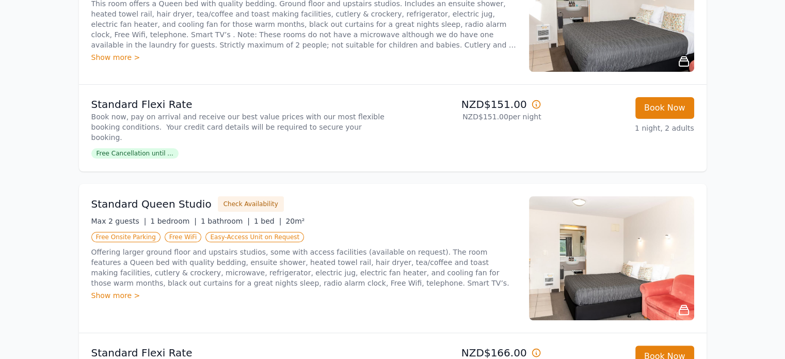
scroll to position [258, 0]
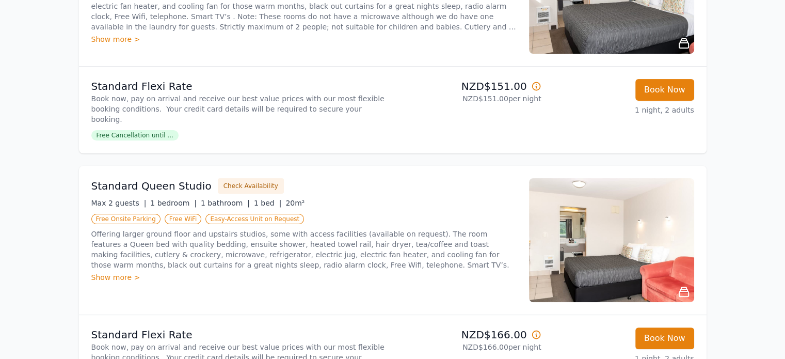
click at [667, 247] on img at bounding box center [611, 240] width 165 height 124
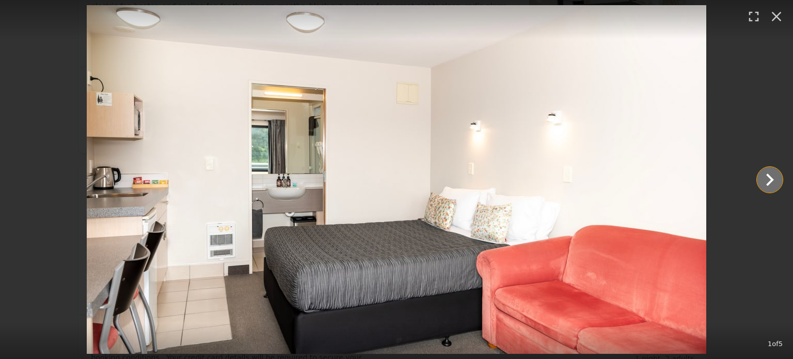
click at [771, 182] on icon "Show slide 2 of 5" at bounding box center [769, 179] width 25 height 25
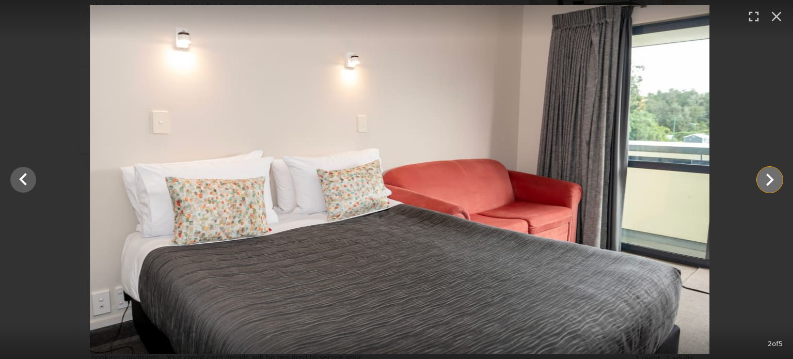
click at [771, 182] on icon "Show slide 3 of 5" at bounding box center [769, 179] width 25 height 25
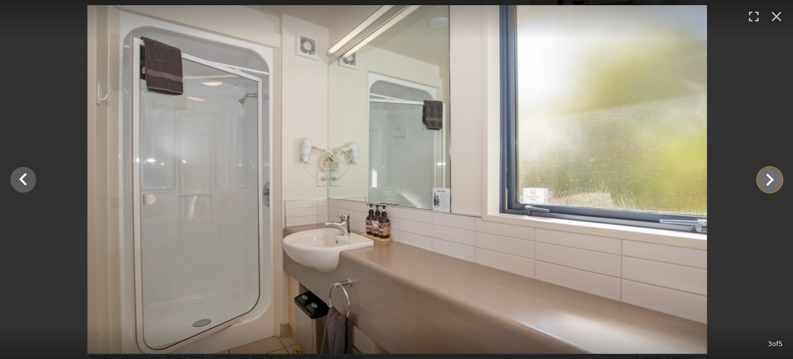
click at [771, 182] on icon "Show slide 4 of 5" at bounding box center [769, 179] width 25 height 25
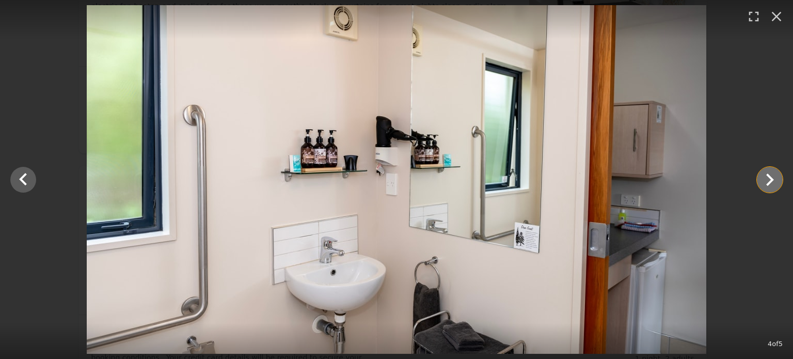
click at [771, 182] on icon "Show slide 5 of 5" at bounding box center [769, 179] width 25 height 25
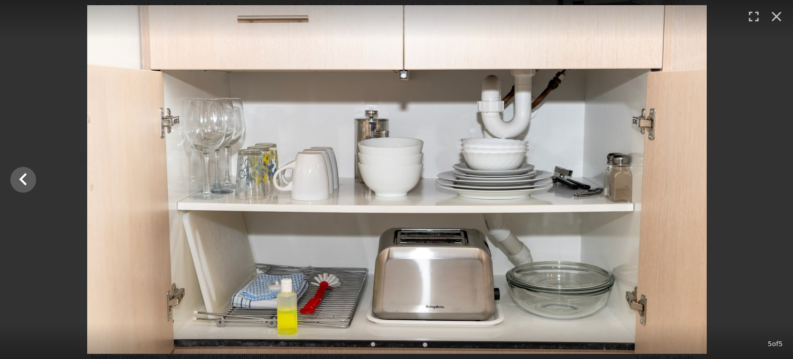
click at [771, 182] on div at bounding box center [397, 179] width 793 height 348
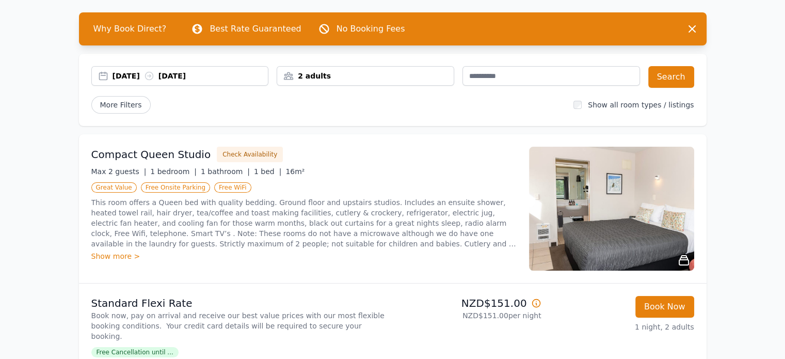
scroll to position [0, 0]
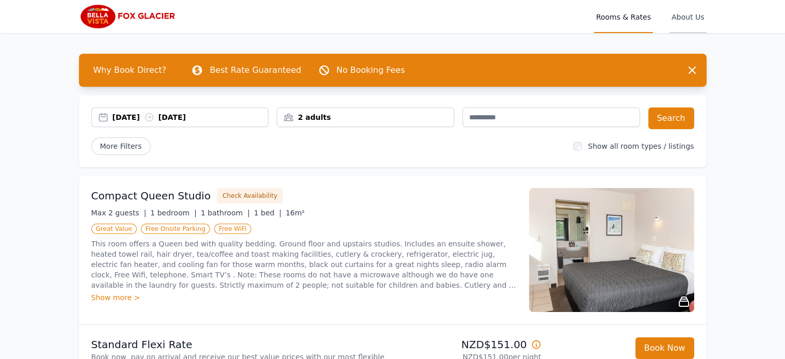
click at [685, 19] on span "About Us" at bounding box center [687, 16] width 37 height 33
